Goal: Navigation & Orientation: Understand site structure

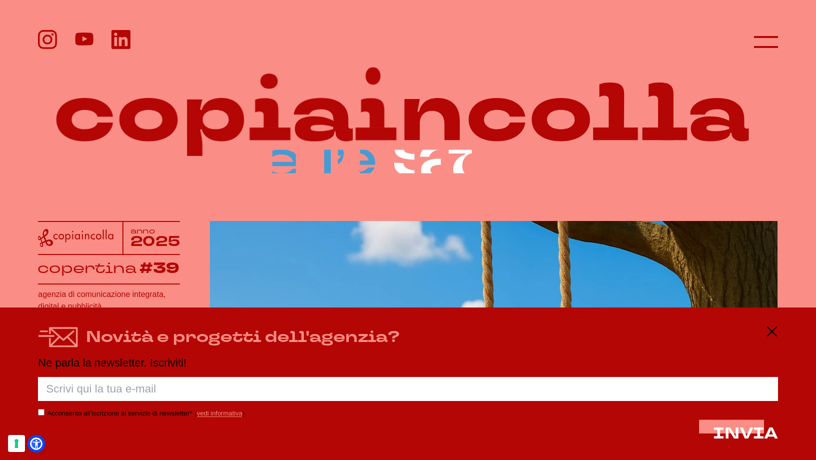
scroll to position [1, 0]
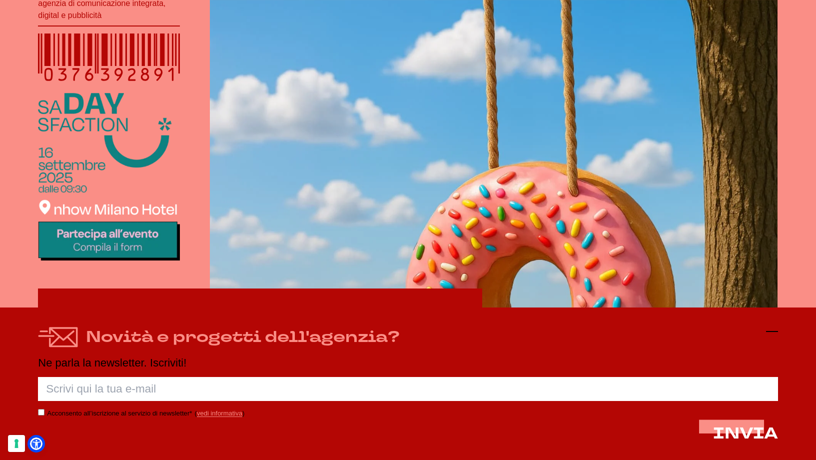
click at [771, 329] on icon at bounding box center [772, 331] width 12 height 12
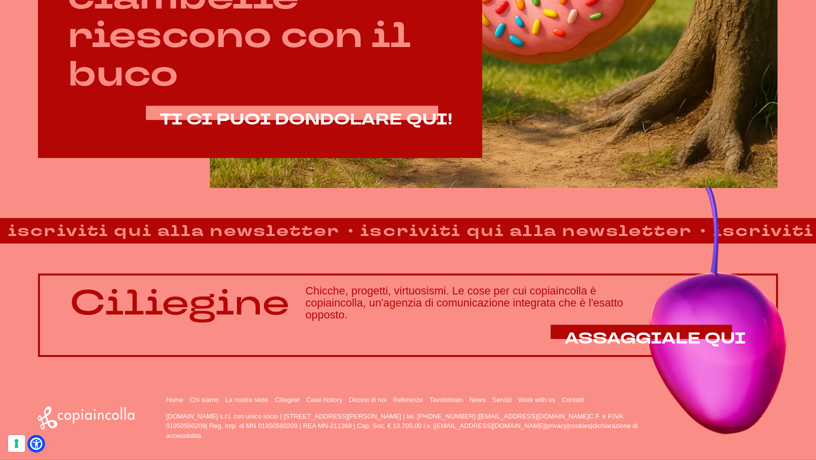
scroll to position [671, 0]
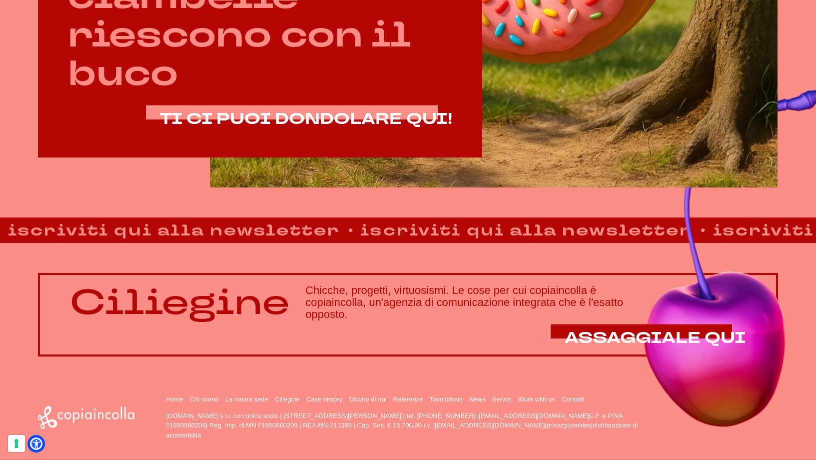
click at [206, 404] on div "Home Chi siamo La nostra sede Ciliegine Case history Dicono di noi" at bounding box center [472, 417] width 612 height 45
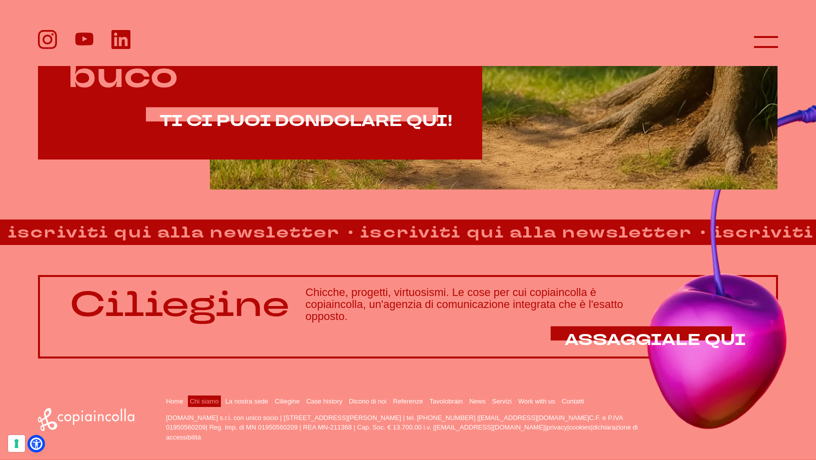
scroll to position [669, 0]
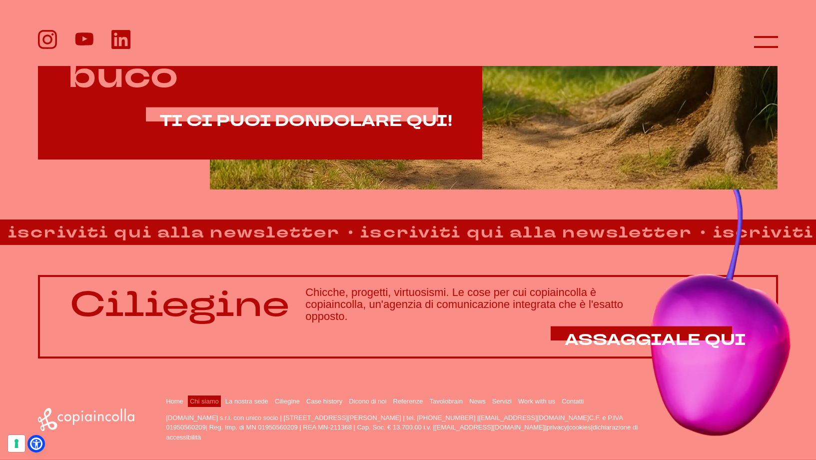
click at [206, 401] on link "Chi siamo" at bounding box center [204, 400] width 29 height 7
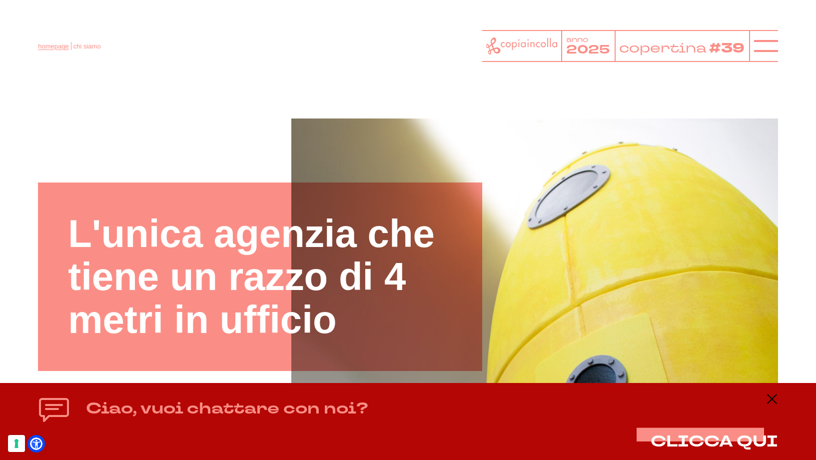
scroll to position [0, 0]
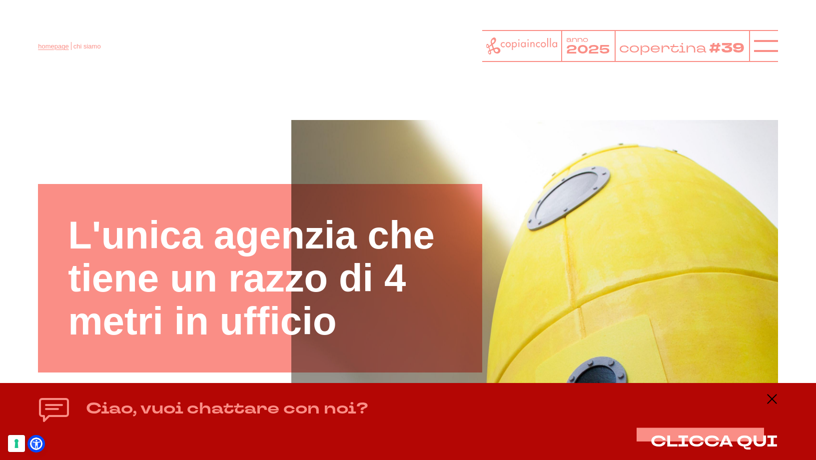
click at [51, 45] on link "homepage" at bounding box center [53, 45] width 30 height 7
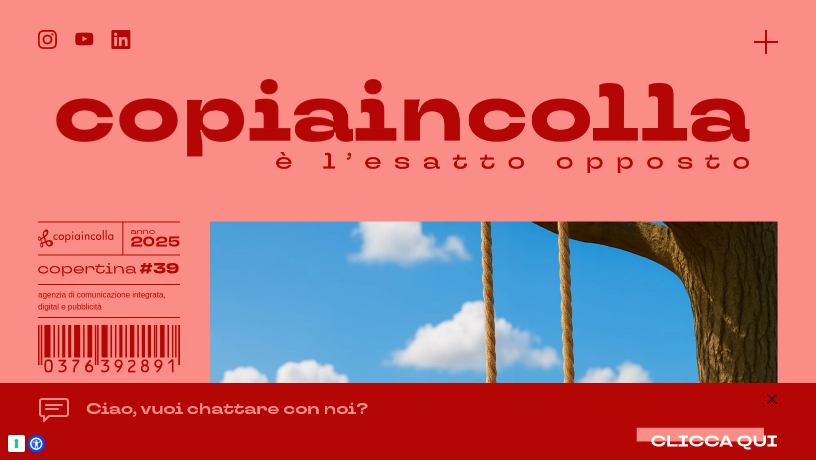
click at [754, 37] on icon at bounding box center [766, 42] width 24 height 24
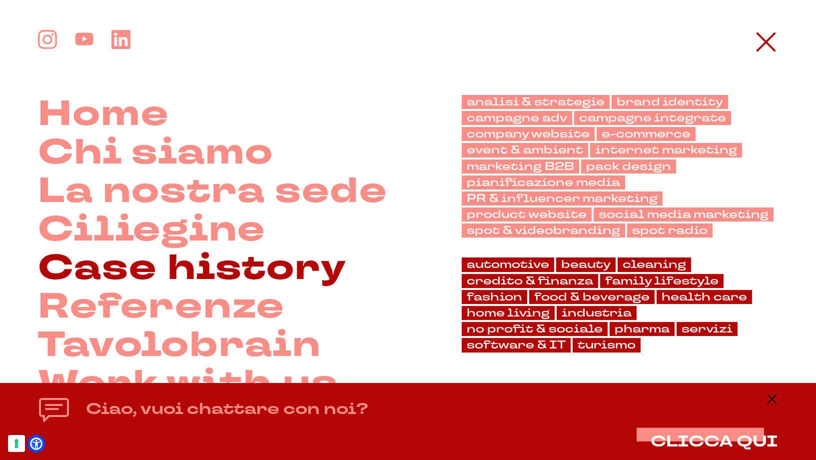
click at [166, 263] on link "Case history" at bounding box center [192, 268] width 308 height 38
click at [145, 273] on link "Case history" at bounding box center [192, 268] width 308 height 38
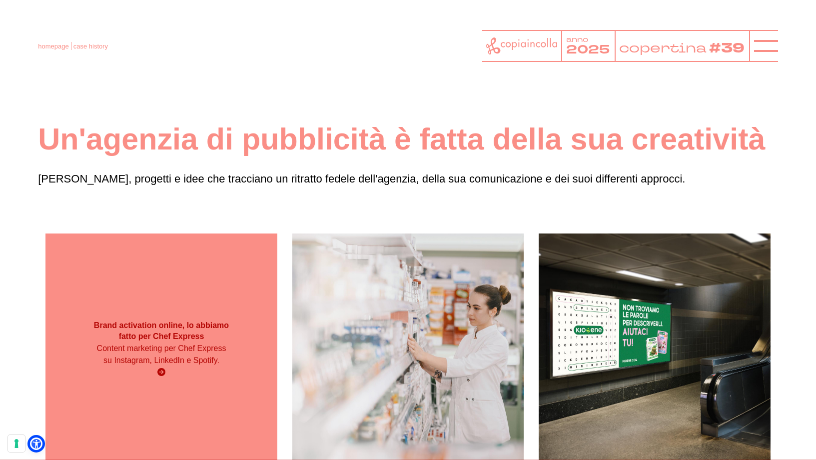
click at [184, 297] on div "Brand activation online, lo abbiamo fatto per Chef Express Content marketing pe…" at bounding box center [160, 348] width 231 height 231
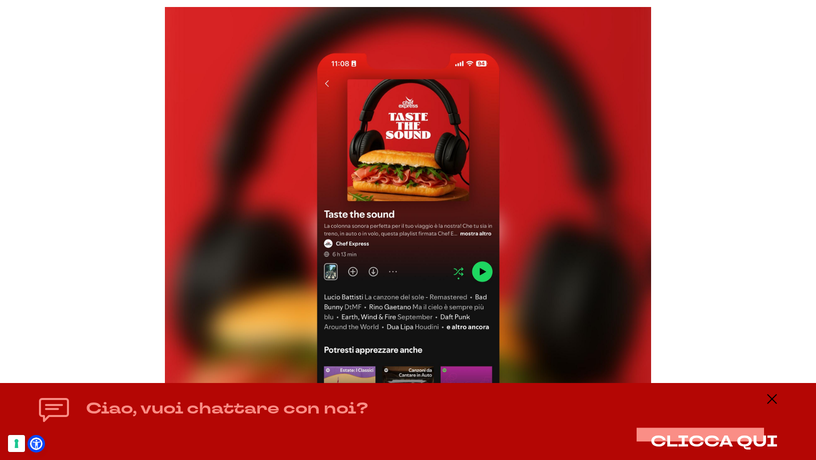
scroll to position [3120, 0]
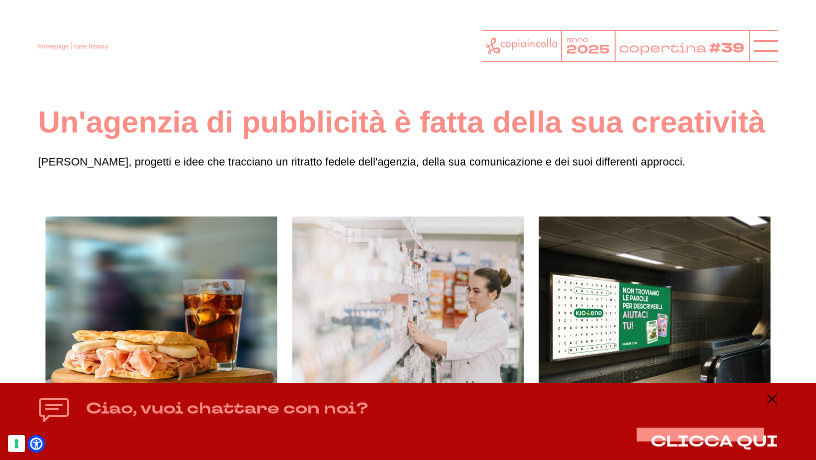
scroll to position [17, 0]
click at [52, 45] on link "homepage" at bounding box center [53, 45] width 30 height 7
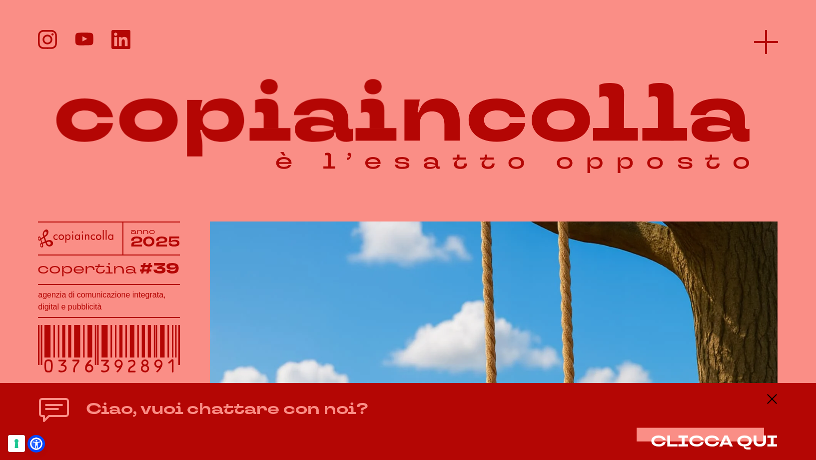
click at [754, 42] on icon at bounding box center [766, 42] width 24 height 24
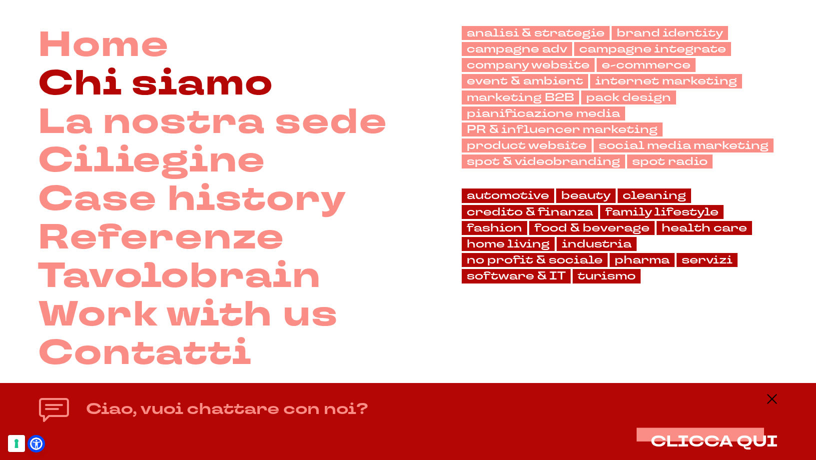
scroll to position [78, 0]
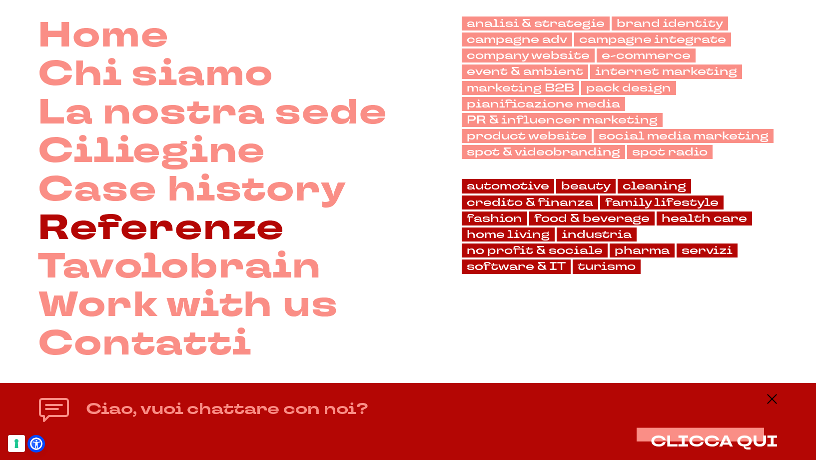
click at [212, 226] on link "Referenze" at bounding box center [161, 228] width 247 height 38
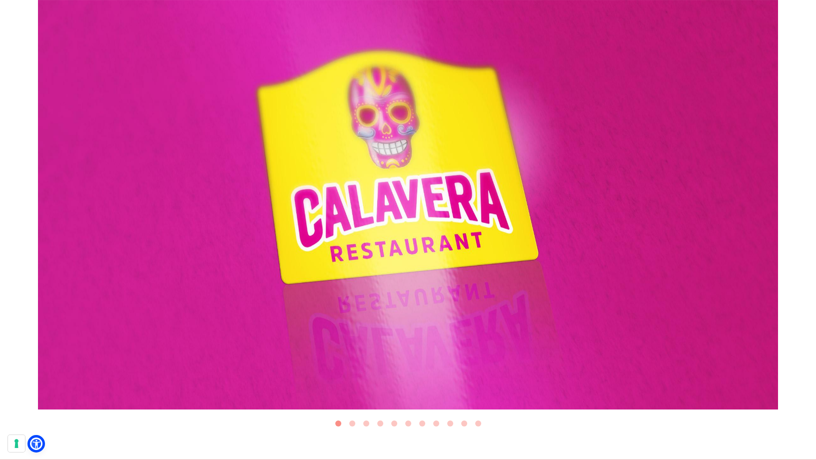
scroll to position [323, 0]
click at [345, 179] on img "1 of 11" at bounding box center [408, 201] width 740 height 416
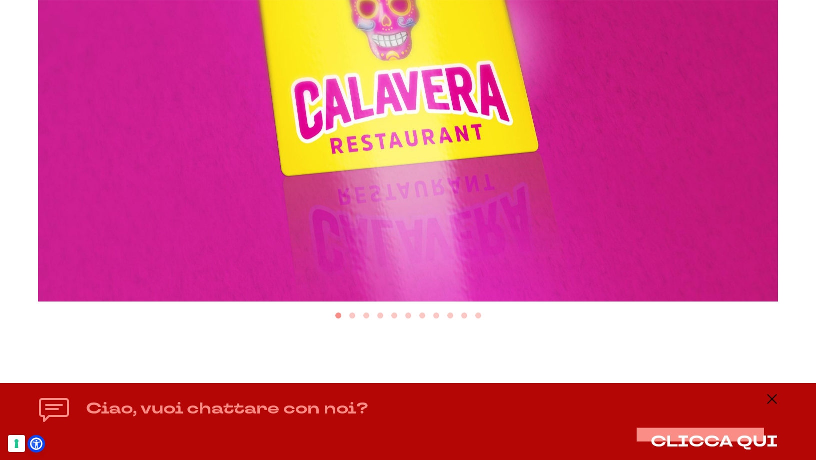
scroll to position [431, 0]
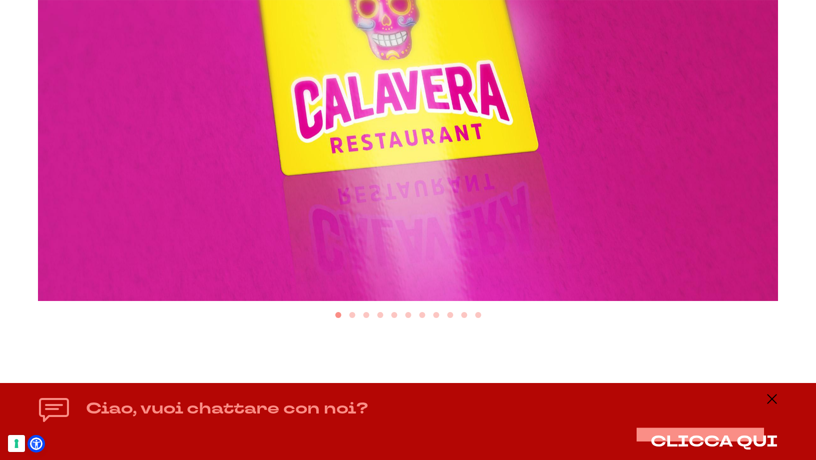
click at [351, 316] on button "Go to slide 2" at bounding box center [352, 315] width 6 height 6
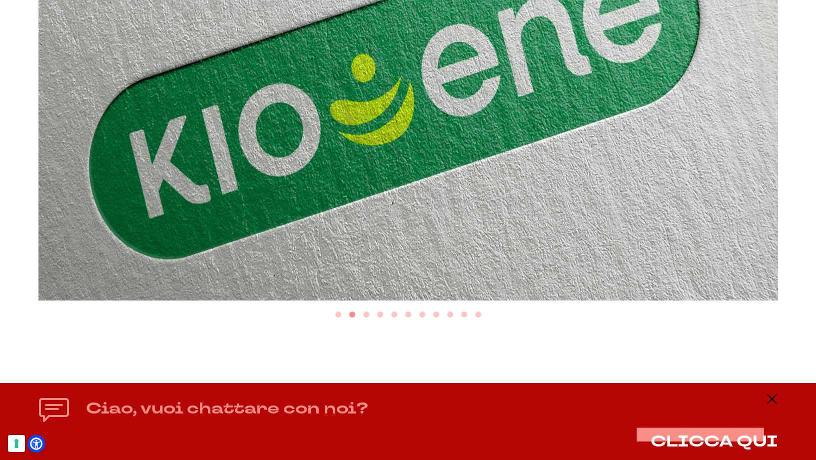
click at [366, 315] on button "Go to slide 3" at bounding box center [366, 314] width 6 height 6
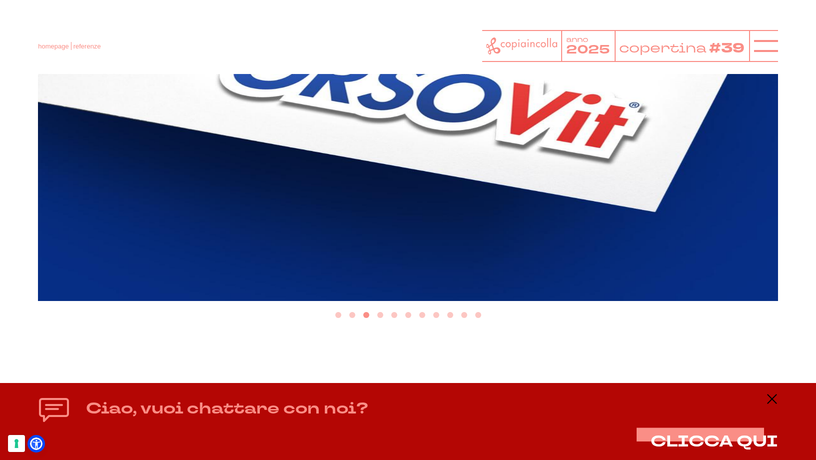
scroll to position [430, 0]
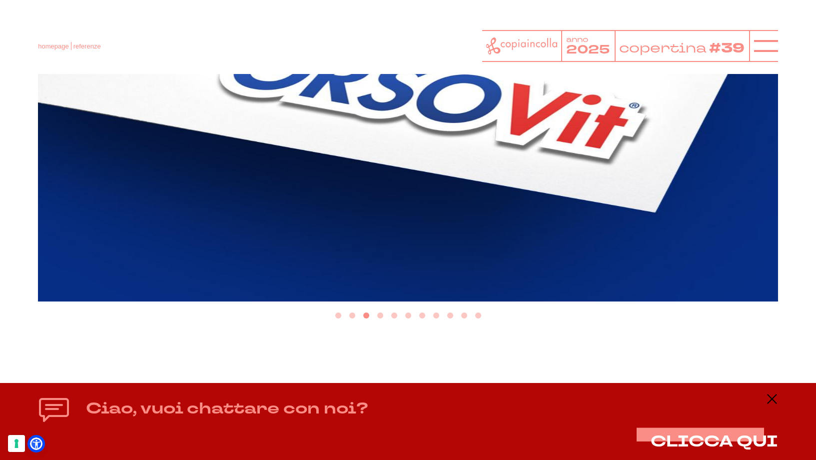
click at [337, 316] on button "Go to slide 1" at bounding box center [338, 315] width 6 height 6
